Goal: Feedback & Contribution: Leave review/rating

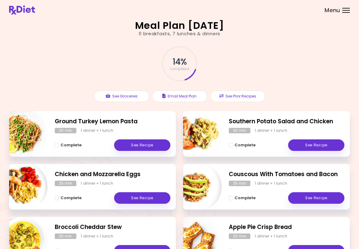
click at [74, 0] on header at bounding box center [179, 10] width 359 height 20
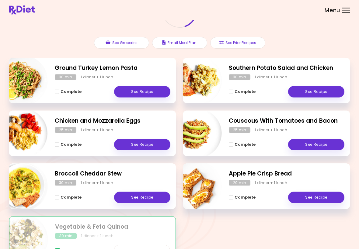
scroll to position [54, 0]
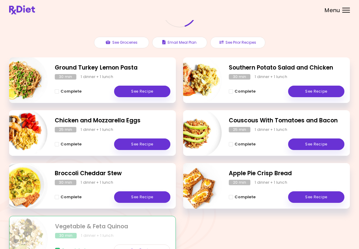
click at [151, 195] on link "See Recipe" at bounding box center [142, 198] width 56 height 12
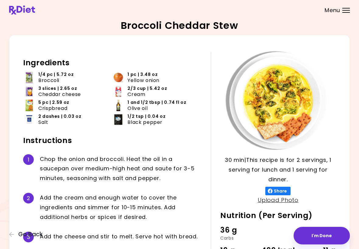
click at [249, 239] on button "I'm Done" at bounding box center [321, 236] width 56 height 18
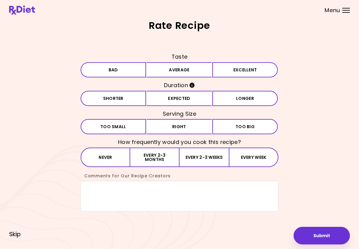
click at [193, 71] on button "Average" at bounding box center [179, 69] width 65 height 15
click at [190, 99] on button "Expected" at bounding box center [179, 98] width 65 height 15
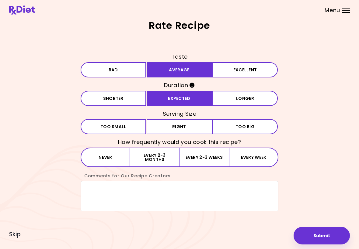
click at [183, 127] on button "Right" at bounding box center [179, 126] width 65 height 15
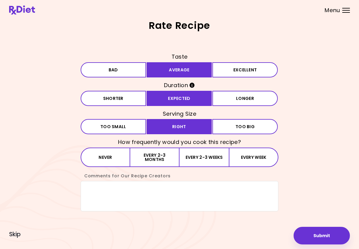
click at [160, 155] on button "Every 2-3 months" at bounding box center [154, 157] width 49 height 19
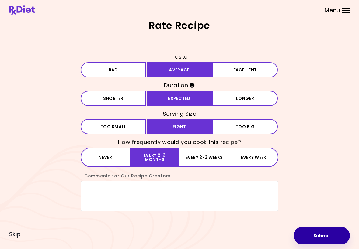
click at [249, 233] on button "Submit" at bounding box center [321, 236] width 56 height 18
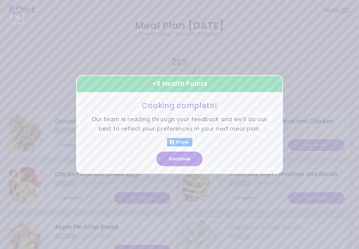
click at [184, 157] on button "Continue" at bounding box center [179, 159] width 46 height 15
